Goal: Task Accomplishment & Management: Manage account settings

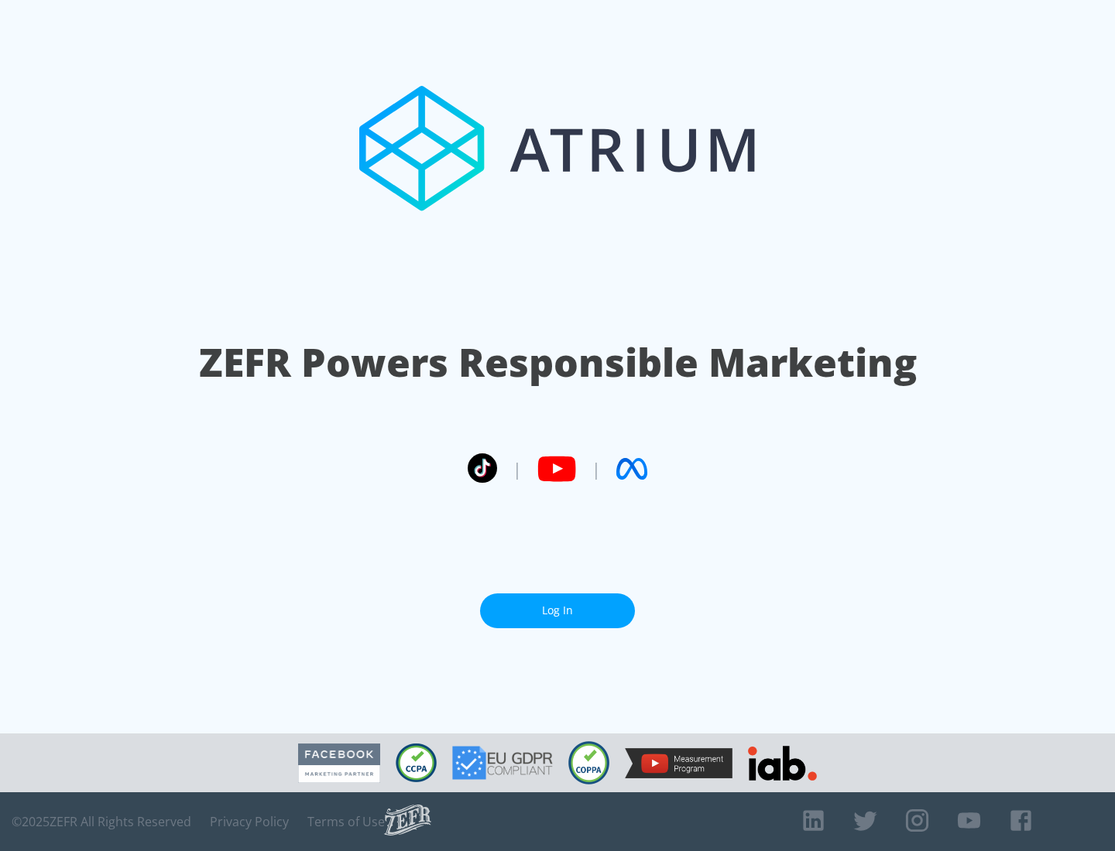
click at [557, 611] on link "Log In" at bounding box center [557, 611] width 155 height 35
